Goal: Task Accomplishment & Management: Complete application form

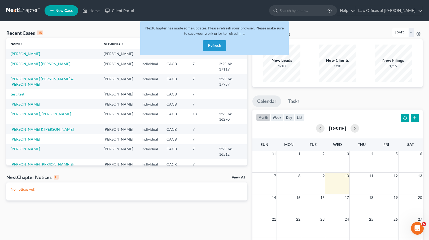
click at [216, 43] on button "Refresh" at bounding box center [214, 45] width 23 height 11
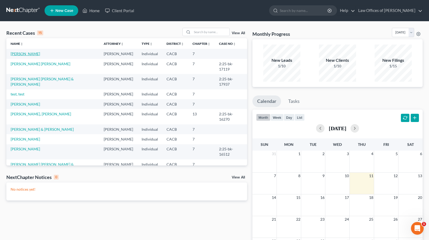
click at [26, 54] on link "[PERSON_NAME]" at bounding box center [25, 53] width 29 height 5
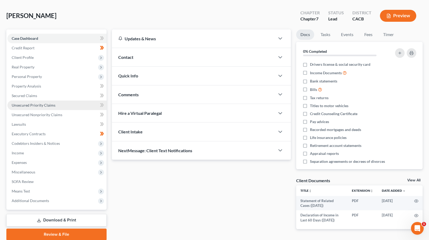
scroll to position [41, 0]
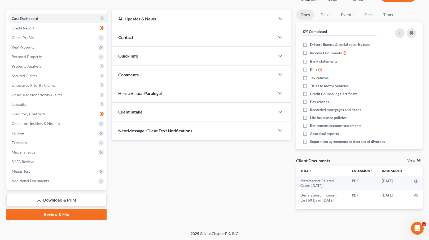
click at [59, 214] on link "Review & File" at bounding box center [56, 215] width 100 height 12
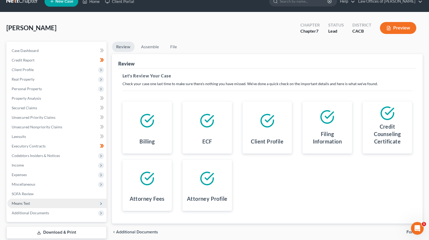
scroll to position [41, 0]
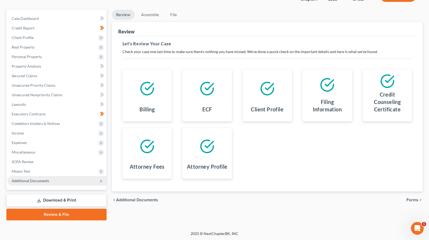
click at [59, 179] on span "Additional Documents" at bounding box center [56, 181] width 99 height 10
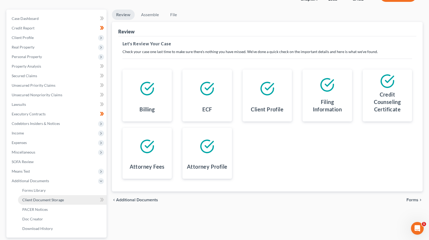
click at [57, 198] on span "Client Document Storage" at bounding box center [43, 200] width 42 height 5
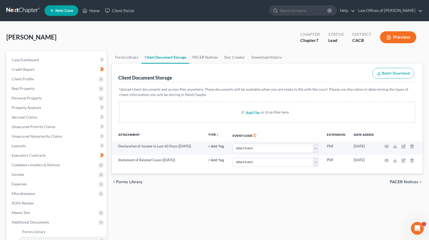
click at [256, 112] on input "file" at bounding box center [252, 112] width 13 height 10
type input "C:\fakepath\Certificate of Credit Counseling.pdf"
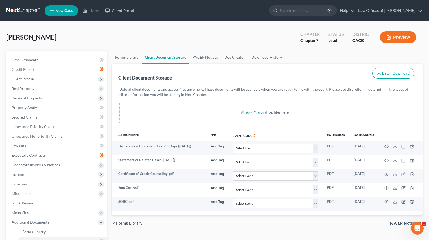
click at [252, 114] on input "file" at bounding box center [252, 112] width 13 height 10
type input "C:\fakepath\Petition.pdf"
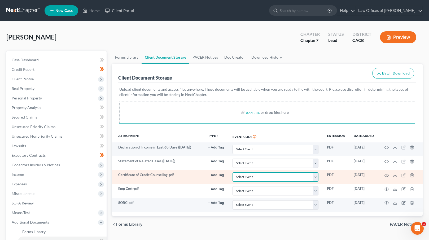
click at [256, 178] on select "Select Event Amended Chapter 11 Plan Amended Chapter 11 Small Business Plan Ame…" at bounding box center [276, 176] width 86 height 9
select select "10"
click at [233, 172] on select "Select Event Amended Chapter 11 Plan Amended Chapter 11 Small Business Plan Ame…" at bounding box center [276, 176] width 86 height 9
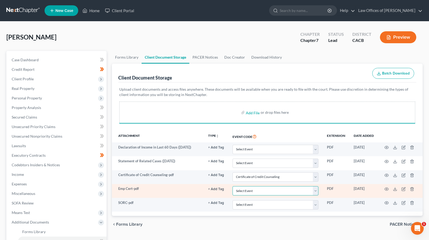
click at [260, 189] on select "Select Event Amended Chapter 11 Plan Amended Chapter 11 Small Business Plan Ame…" at bounding box center [276, 190] width 86 height 9
select select "10"
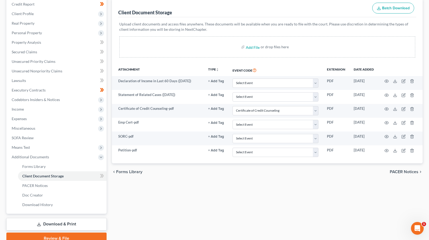
scroll to position [89, 0]
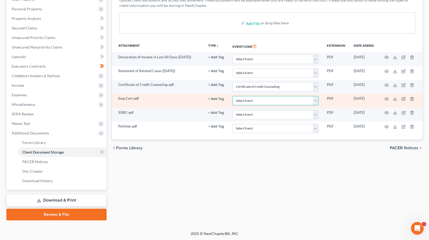
click at [266, 100] on select "Select Event Amended Chapter 11 Plan Amended Chapter 11 Small Business Plan Ame…" at bounding box center [276, 100] width 86 height 9
select select "30"
click at [233, 96] on select "Select Event Amended Chapter 11 Plan Amended Chapter 11 Small Business Plan Ame…" at bounding box center [276, 100] width 86 height 9
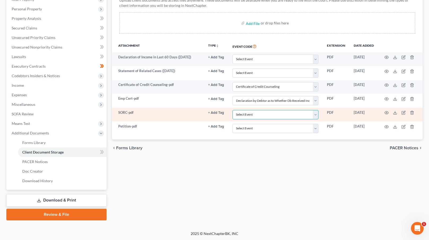
click at [272, 113] on select "Select Event Amended Chapter 11 Plan Amended Chapter 11 Small Business Plan Ame…" at bounding box center [276, 114] width 86 height 9
select select "65"
click at [233, 110] on select "Select Event Amended Chapter 11 Plan Amended Chapter 11 Small Business Plan Ame…" at bounding box center [276, 114] width 86 height 9
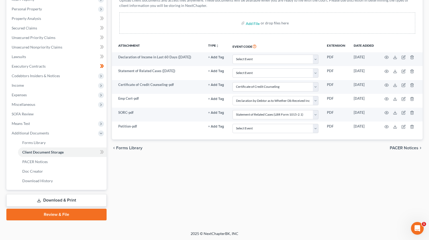
click at [240, 170] on div "Forms Library Client Document Storage PACER Notices Doc Creator Download Histor…" at bounding box center [267, 91] width 317 height 259
click at [105, 151] on span at bounding box center [101, 153] width 9 height 8
click at [66, 215] on link "Review & File" at bounding box center [56, 215] width 100 height 12
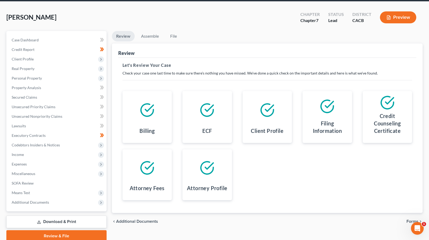
scroll to position [41, 0]
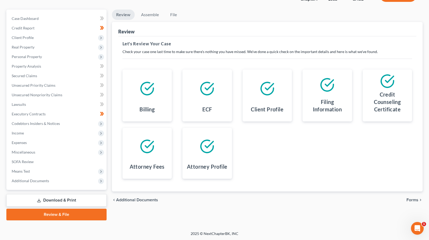
click at [412, 198] on span "Forms" at bounding box center [413, 200] width 12 height 4
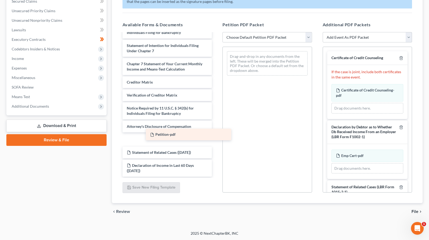
scroll to position [169, 0]
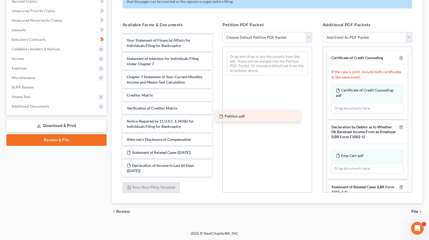
drag, startPoint x: 151, startPoint y: 138, endPoint x: 244, endPoint y: 115, distance: 96.2
click at [217, 115] on div "Petition-pdf Voluntary Petition for Individuals Filing for Bankruptcy Summary o…" at bounding box center [167, 21] width 98 height 312
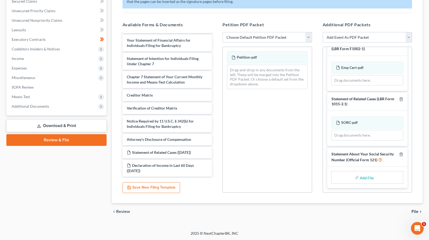
scroll to position [93, 0]
click at [363, 178] on input "file" at bounding box center [366, 178] width 13 height 10
type input "C:\fakepath\SSN Statement.pdf"
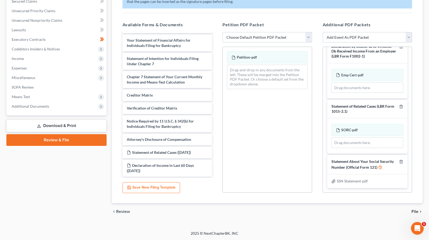
click at [414, 212] on span "File" at bounding box center [415, 212] width 7 height 4
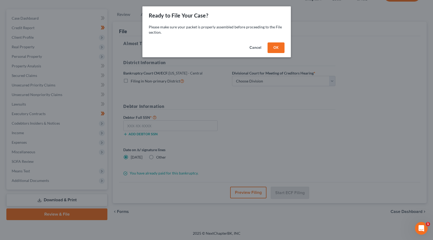
click at [275, 50] on button "OK" at bounding box center [276, 47] width 17 height 11
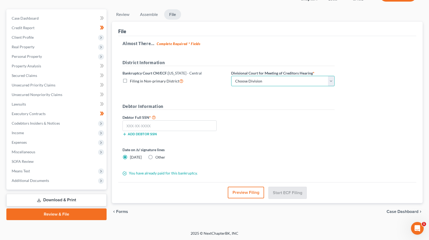
click at [276, 79] on select "Choose Division [GEOGRAPHIC_DATA][PERSON_NAME] [GEOGRAPHIC_DATA] [GEOGRAPHIC_DA…" at bounding box center [282, 81] width 103 height 11
select select "1"
click at [231, 76] on select "Choose Division [GEOGRAPHIC_DATA][PERSON_NAME] [GEOGRAPHIC_DATA] [GEOGRAPHIC_DA…" at bounding box center [282, 81] width 103 height 11
click at [126, 127] on input "text" at bounding box center [170, 125] width 94 height 11
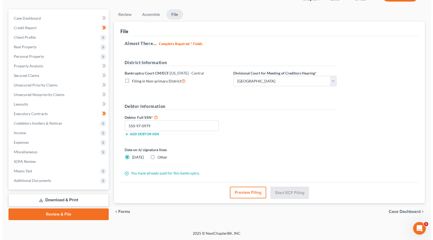
scroll to position [41, 0]
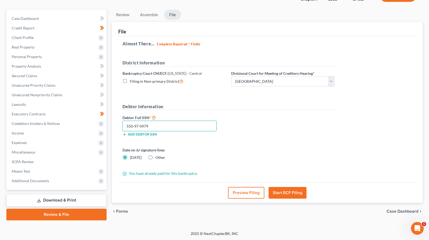
type input "550-97-0979"
click at [156, 157] on label "Other" at bounding box center [161, 157] width 10 height 5
click at [158, 157] on input "Other" at bounding box center [159, 156] width 3 height 3
radio input "true"
radio input "false"
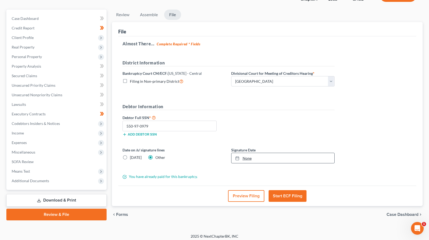
type input "[DATE]"
click at [247, 159] on link "None" at bounding box center [283, 158] width 103 height 10
click at [287, 195] on button "Start ECF Filing" at bounding box center [288, 196] width 38 height 12
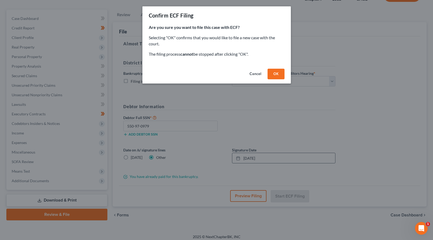
click at [278, 75] on button "OK" at bounding box center [276, 74] width 17 height 11
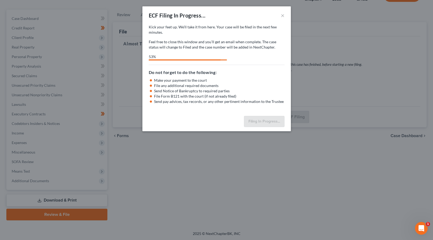
select select "1"
